Goal: Obtain resource: Obtain resource

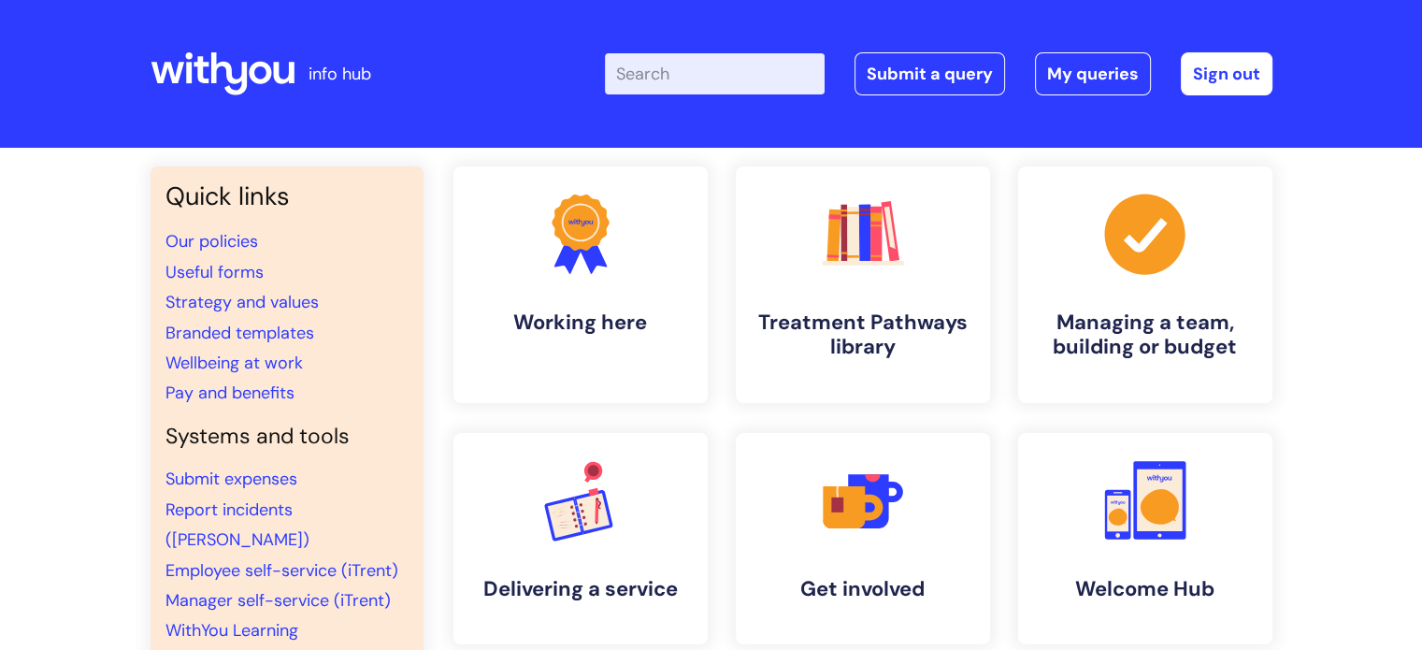
click at [730, 66] on input "Enter your search term here..." at bounding box center [715, 73] width 220 height 41
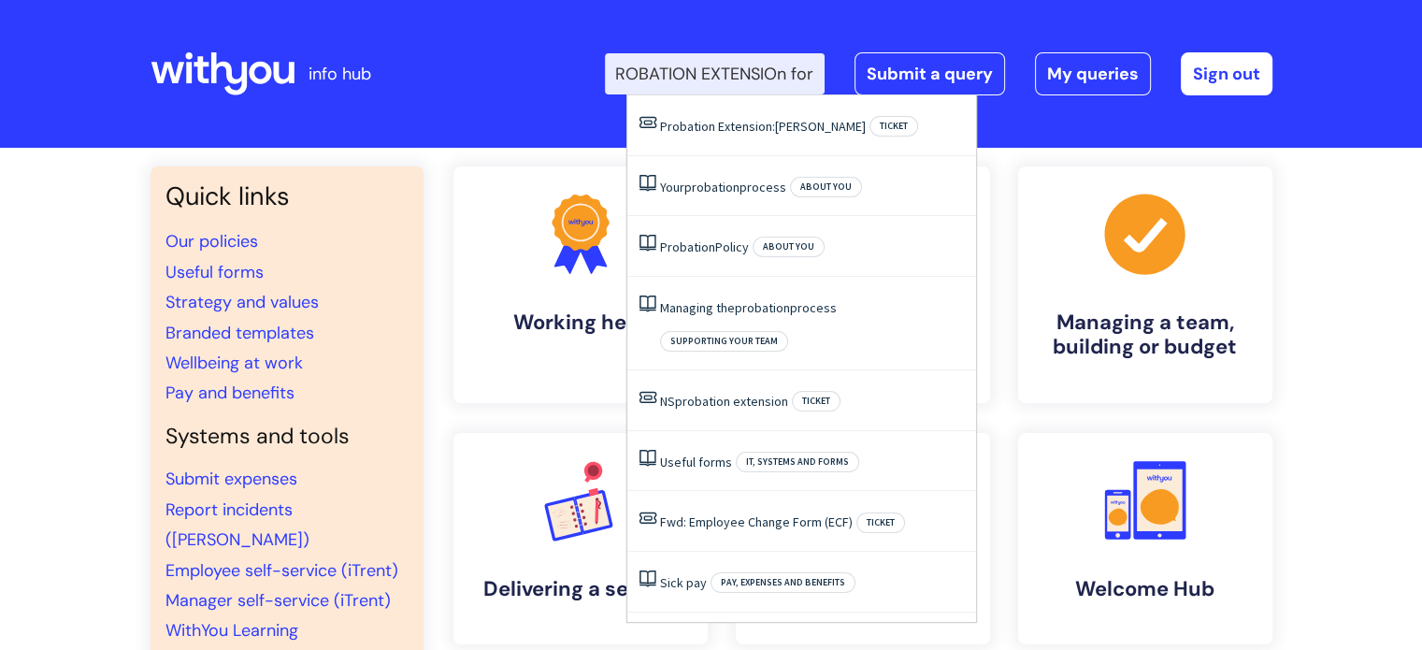
scroll to position [0, 45]
type input "PROBATION EXTENSIOn form"
click button "Search" at bounding box center [0, 0] width 0 height 0
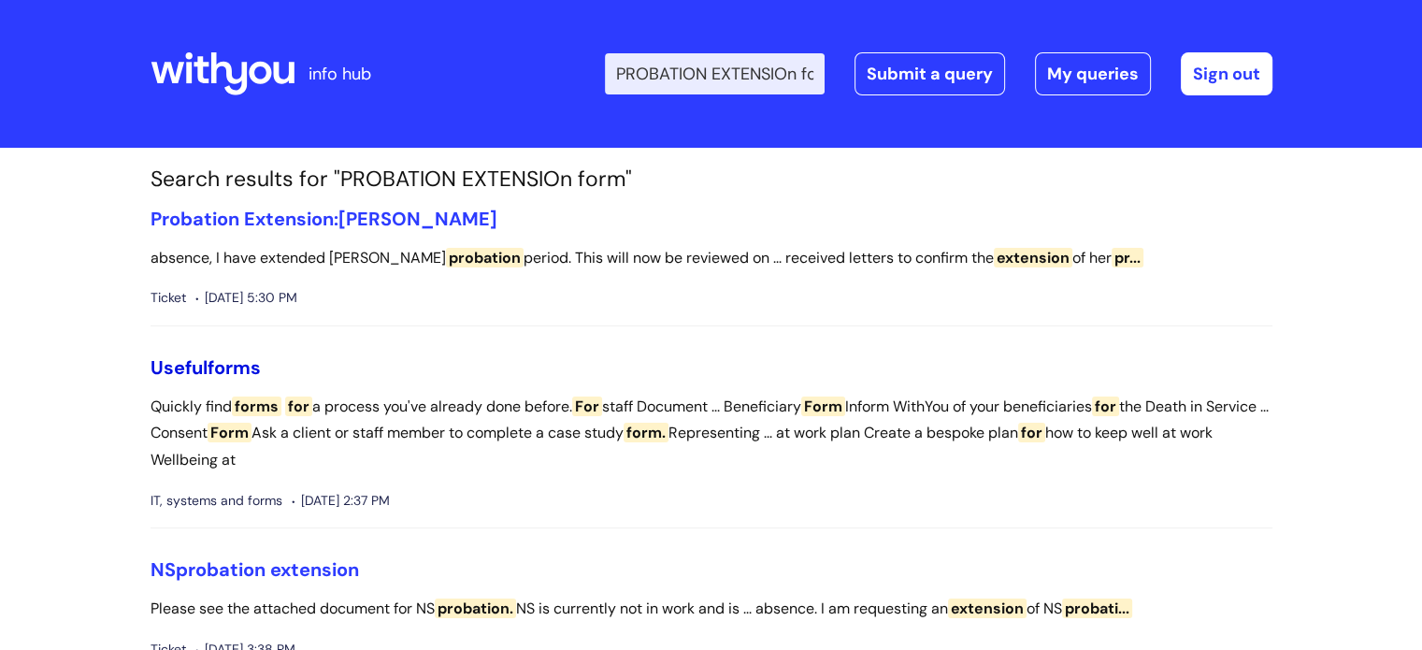
click at [240, 365] on span "forms" at bounding box center [233, 367] width 53 height 24
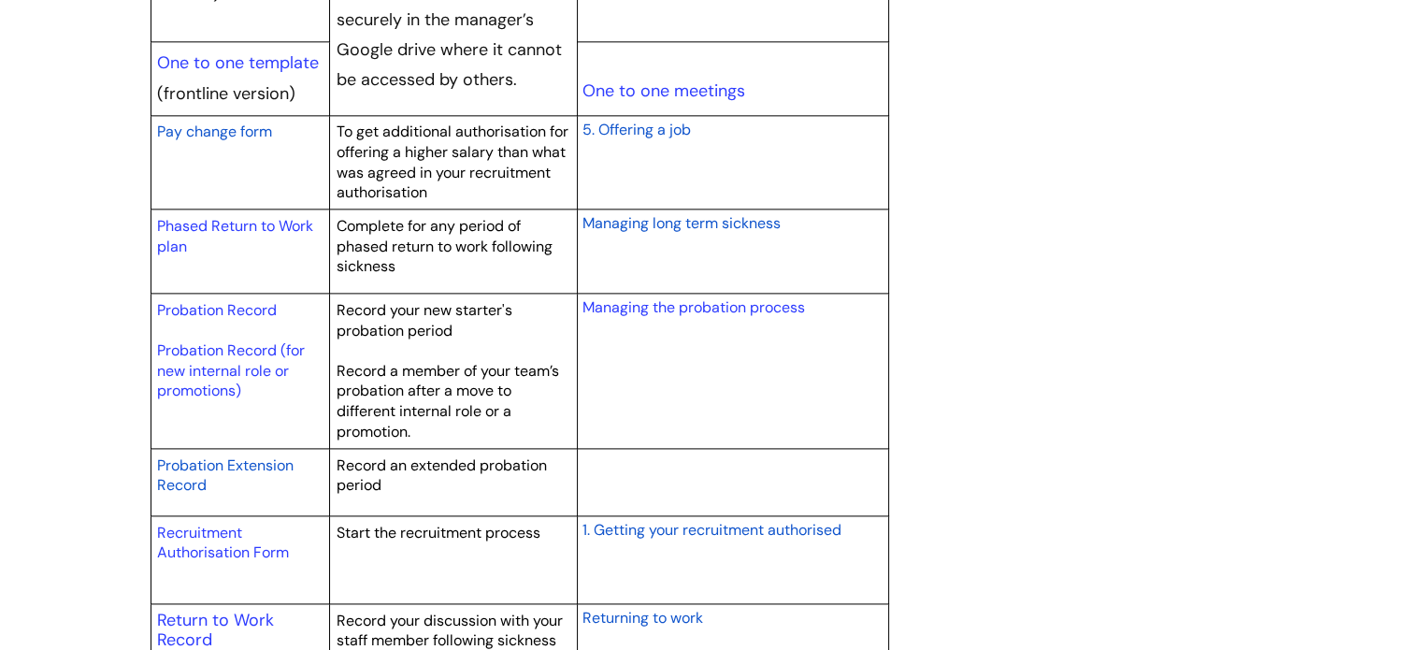
scroll to position [2464, 0]
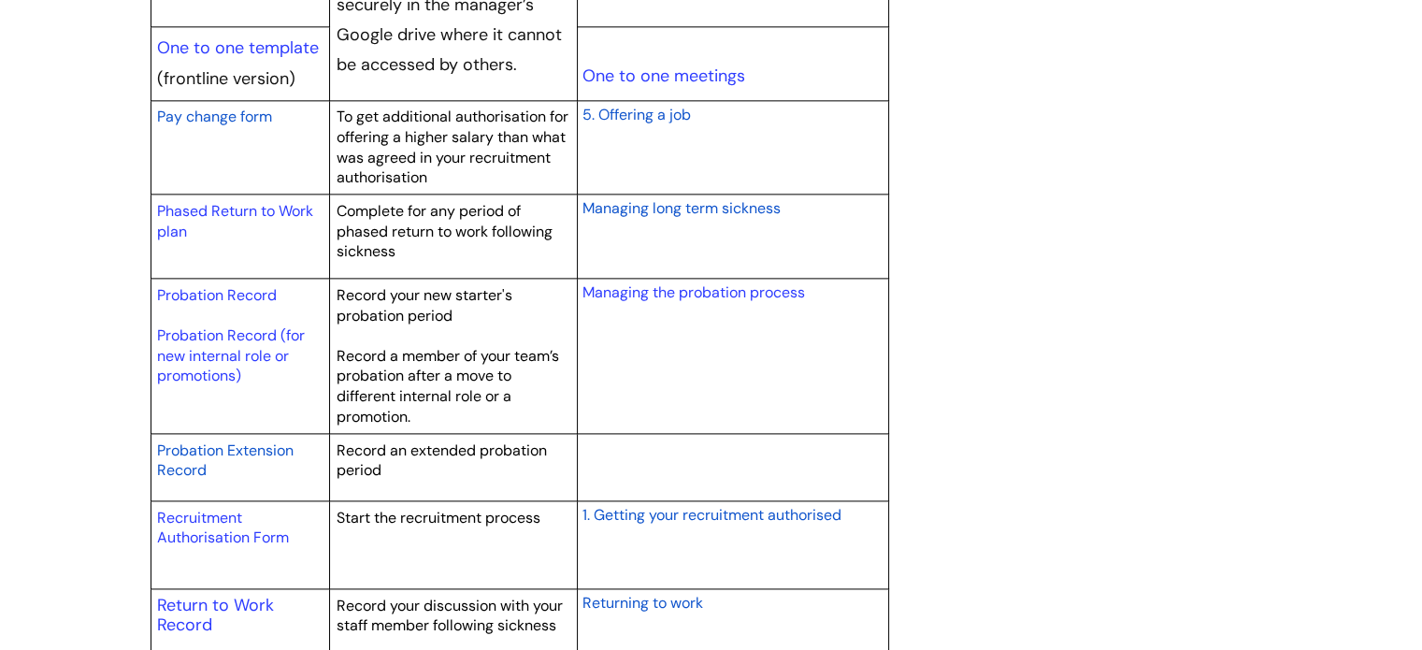
click at [236, 449] on span "Probation Extension Record" at bounding box center [225, 460] width 136 height 40
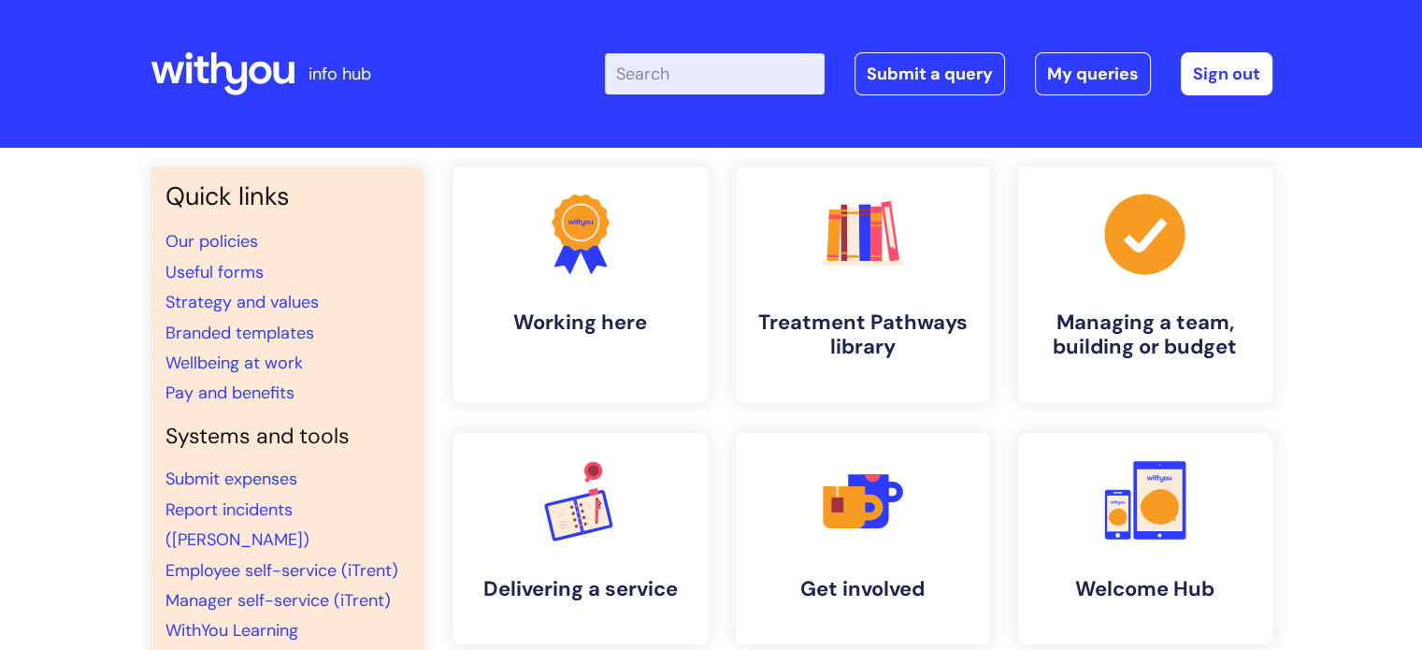
click at [681, 72] on input "Enter your search term here..." at bounding box center [715, 73] width 220 height 41
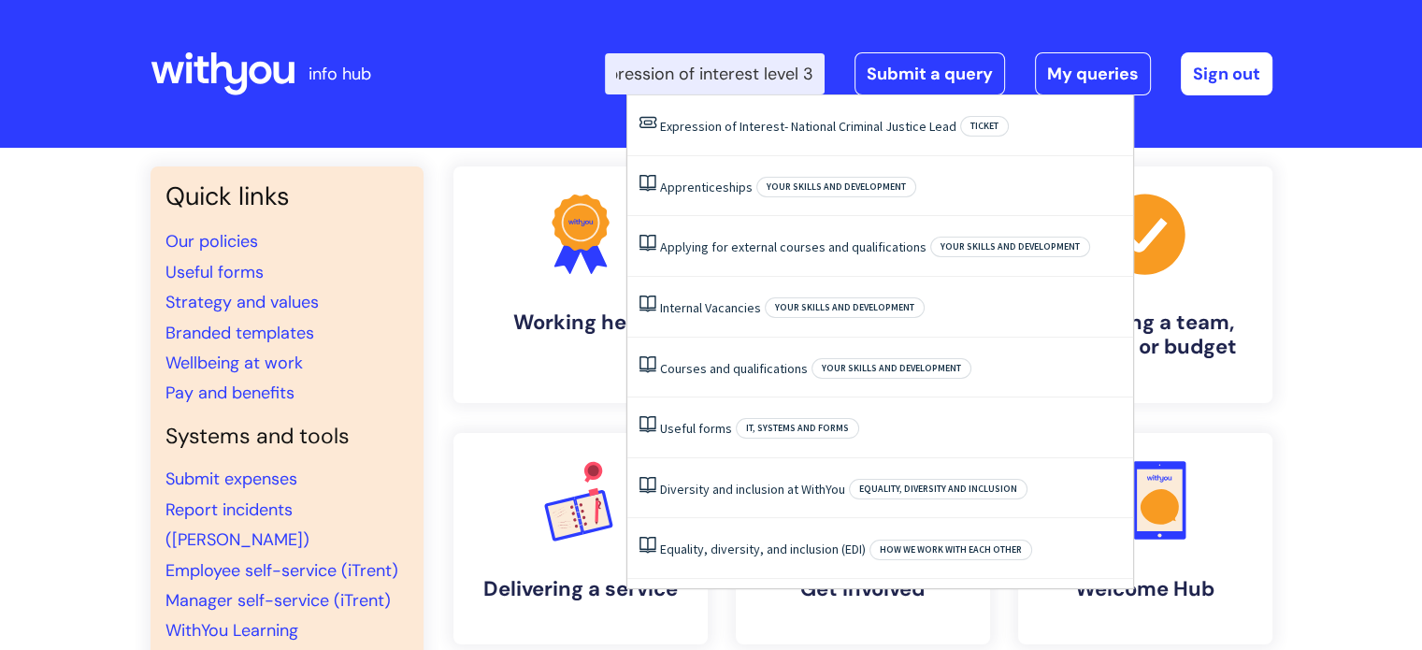
scroll to position [0, 45]
type input "expression of interest level 3"
click button "Search" at bounding box center [0, 0] width 0 height 0
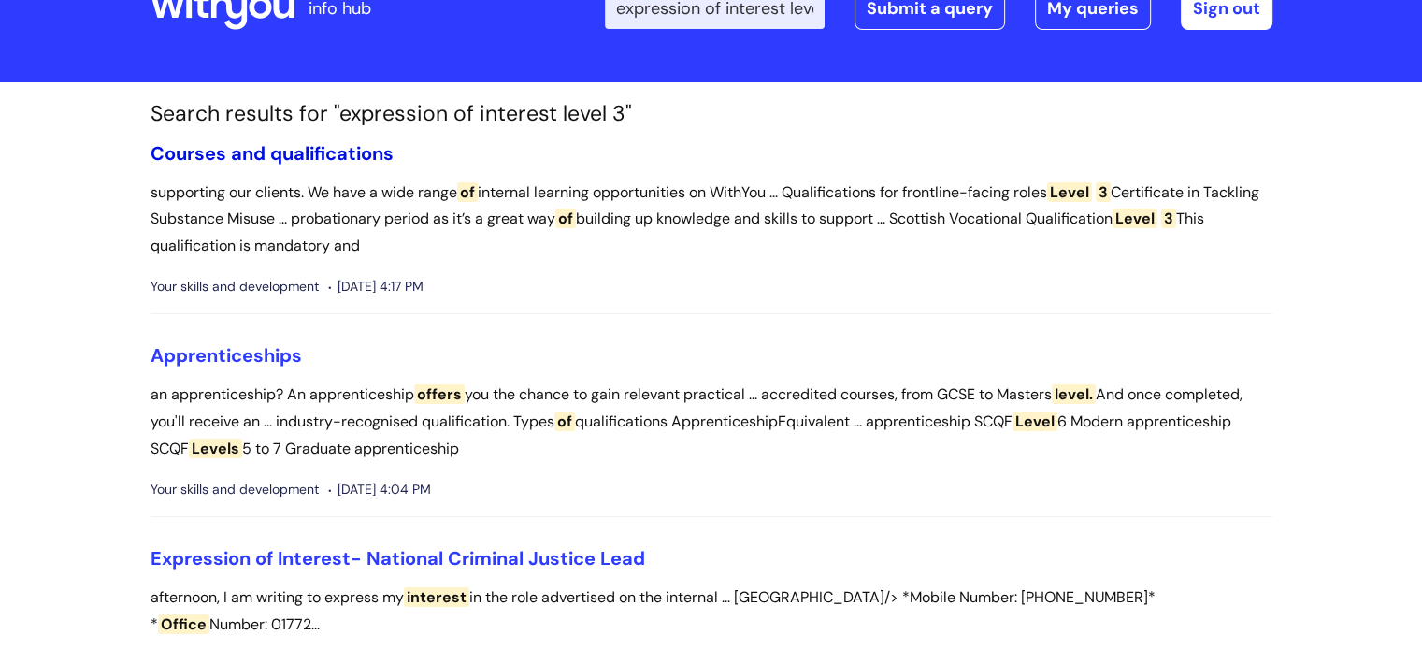
scroll to position [60, 0]
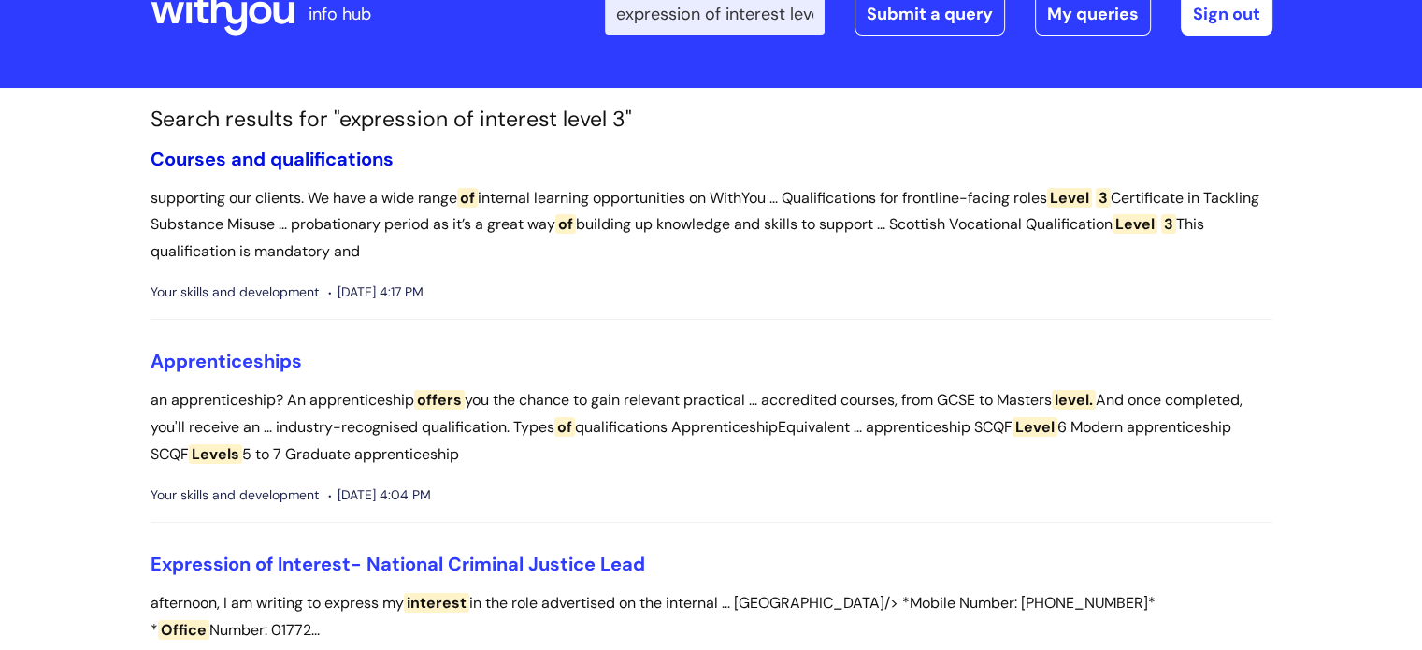
click at [366, 156] on link "Courses and qualifications" at bounding box center [271, 159] width 243 height 24
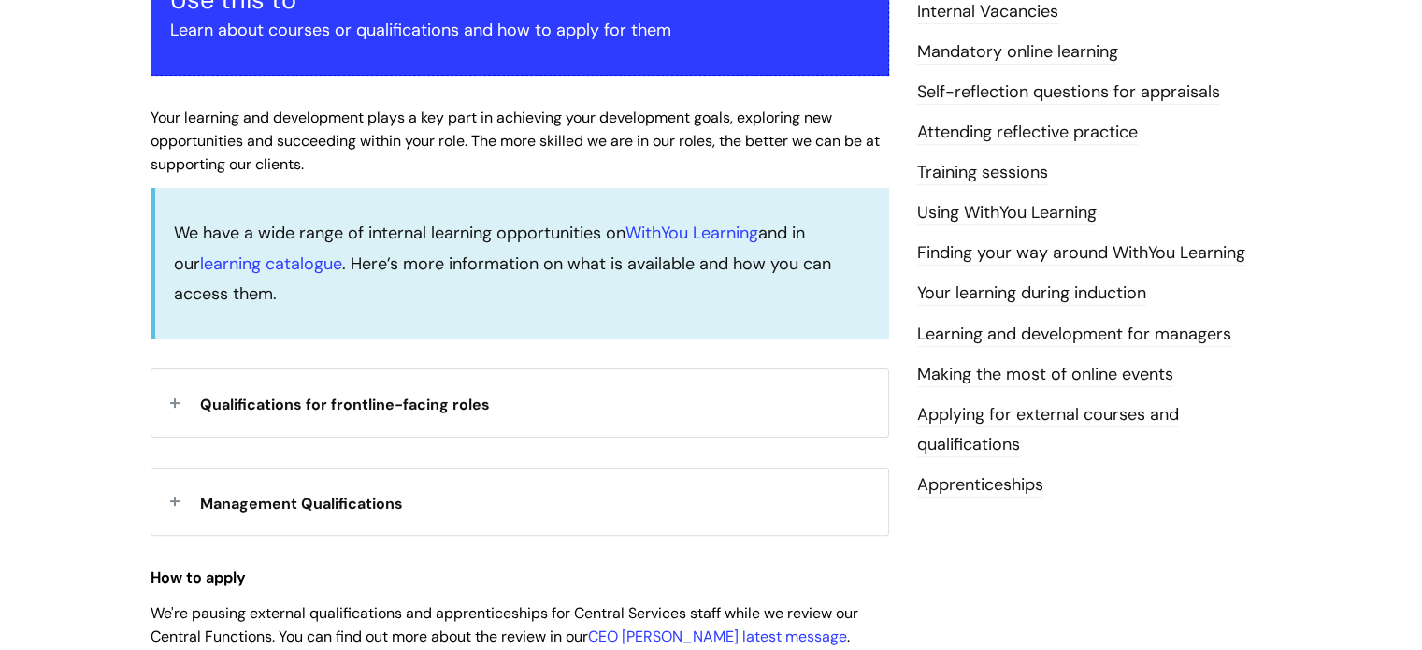
scroll to position [400, 0]
click at [414, 402] on span "Qualifications for frontline-facing roles" at bounding box center [345, 403] width 290 height 20
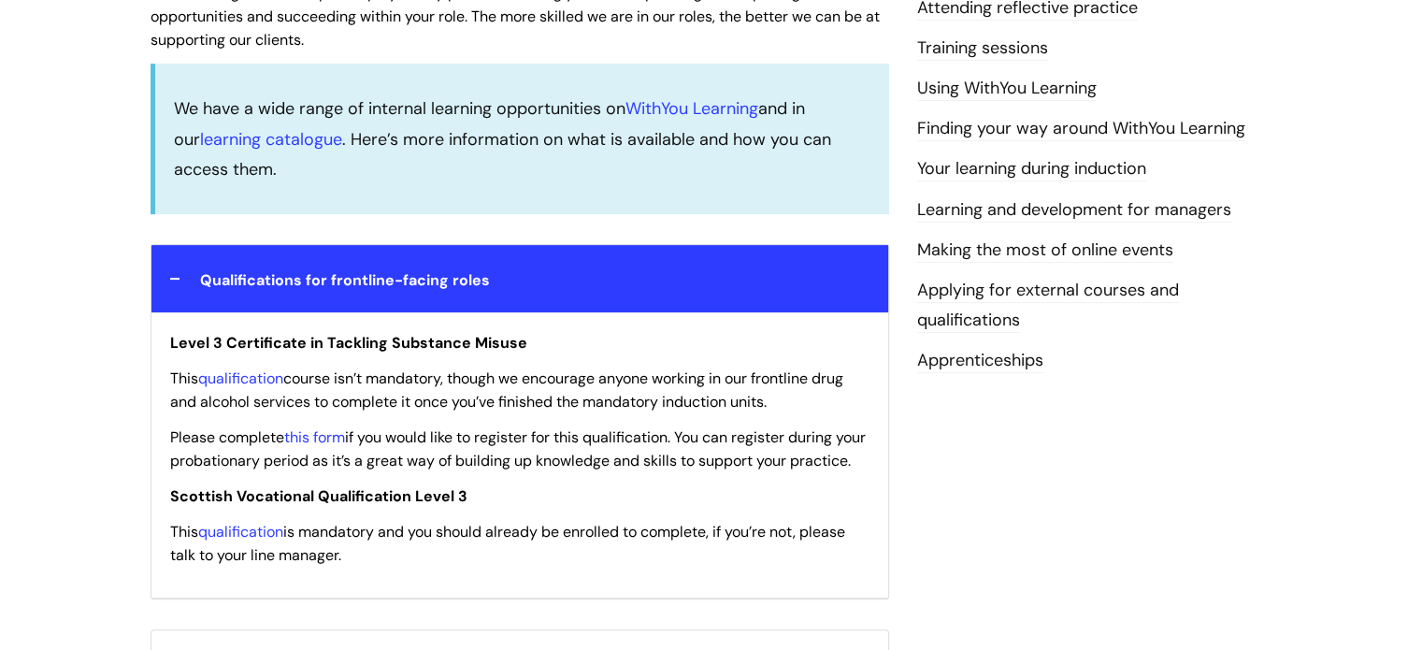
scroll to position [550, 0]
